Goal: Find specific page/section: Find specific page/section

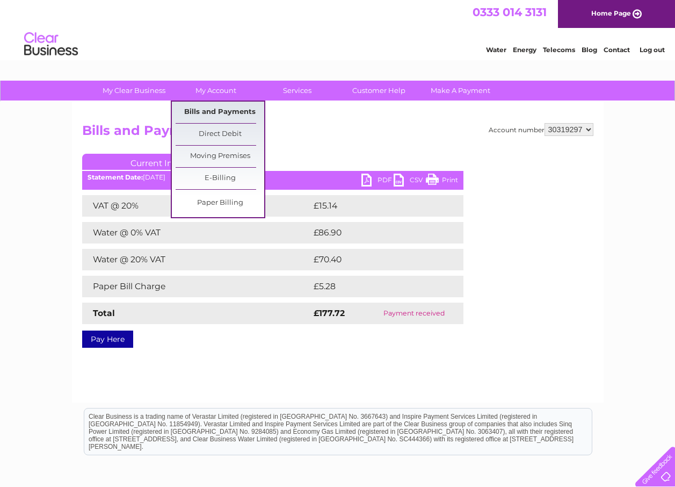
click at [216, 105] on link "Bills and Payments" at bounding box center [220, 111] width 89 height 21
click at [216, 108] on link "Bills and Payments" at bounding box center [220, 111] width 89 height 21
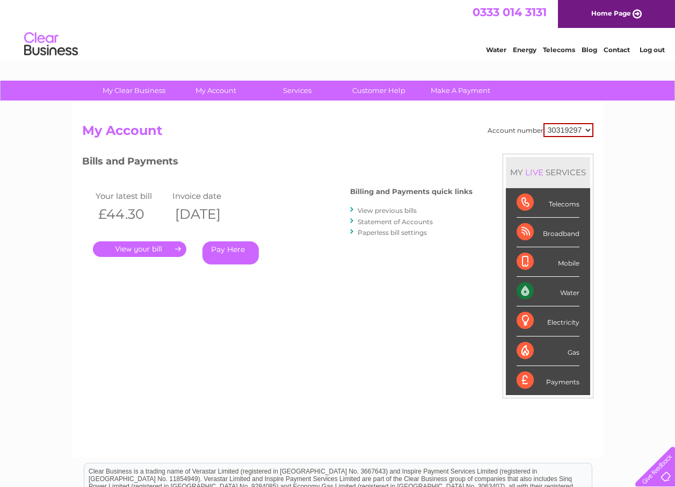
click at [160, 242] on link "." at bounding box center [139, 249] width 93 height 16
